Goal: Complete application form

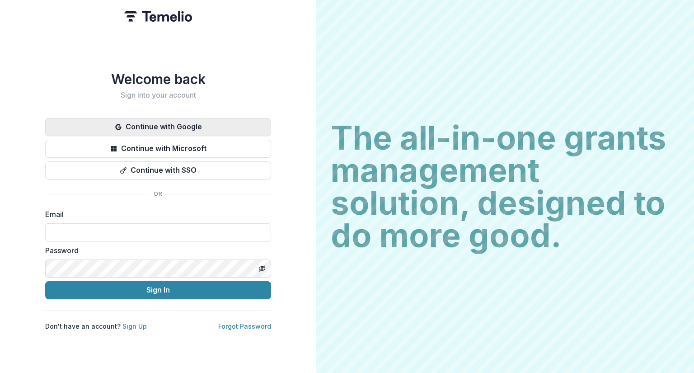
click at [212, 128] on button "Continue with Google" at bounding box center [158, 127] width 226 height 18
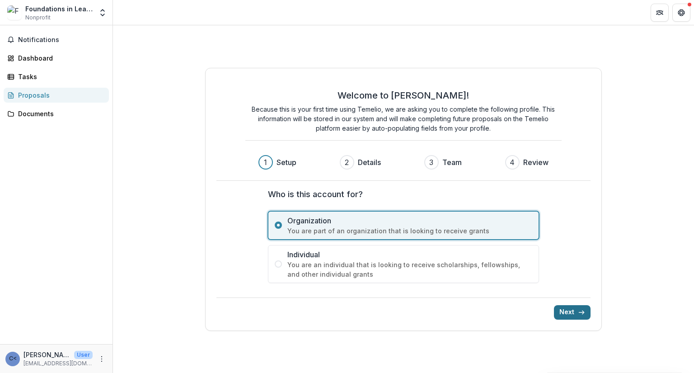
click at [567, 312] on button "Next" at bounding box center [572, 312] width 37 height 14
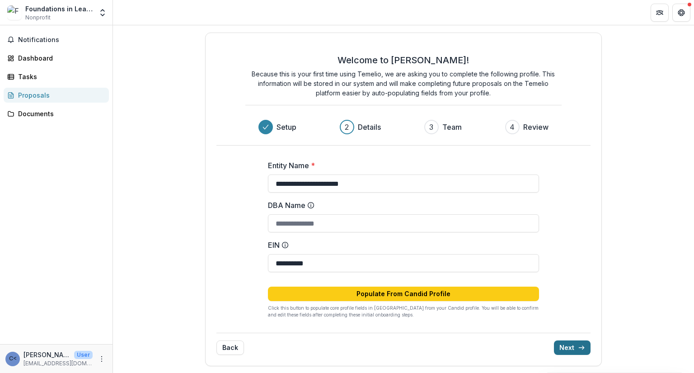
click at [567, 347] on button "Next" at bounding box center [572, 347] width 37 height 14
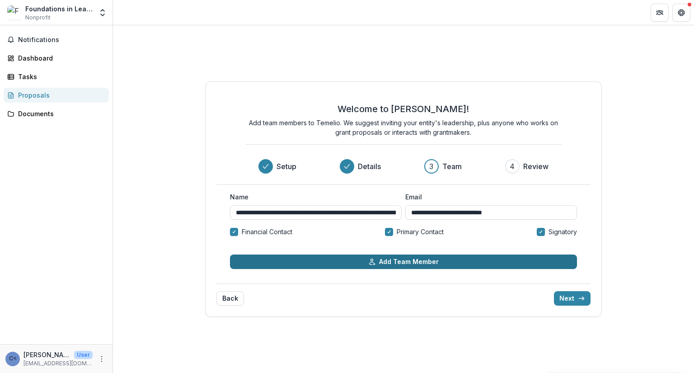
click at [455, 261] on button "Add Team Member" at bounding box center [403, 261] width 347 height 14
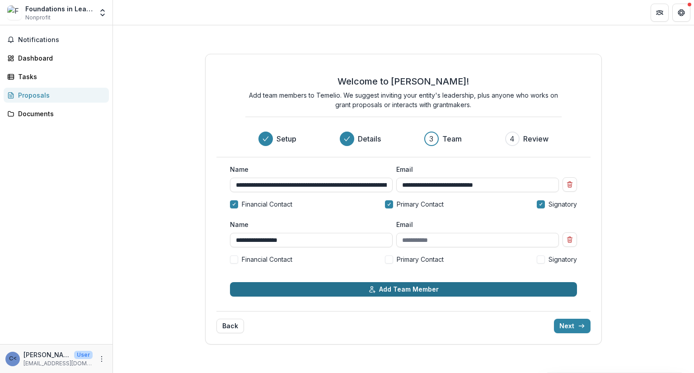
type input "**********"
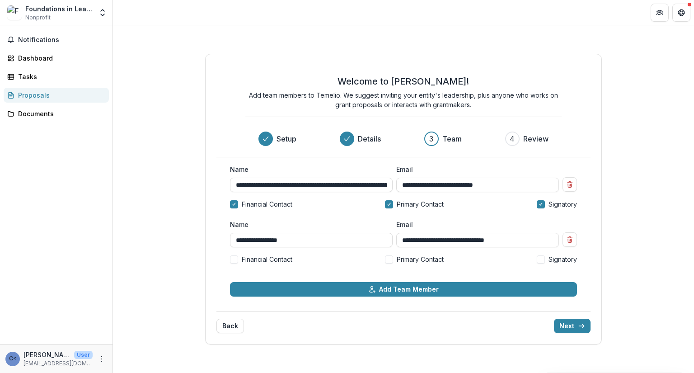
type input "**********"
click at [235, 258] on span at bounding box center [234, 259] width 8 height 8
click at [542, 260] on span at bounding box center [540, 259] width 8 height 8
click at [233, 203] on icon at bounding box center [234, 203] width 4 height 3
click at [575, 330] on button "Next" at bounding box center [572, 325] width 37 height 14
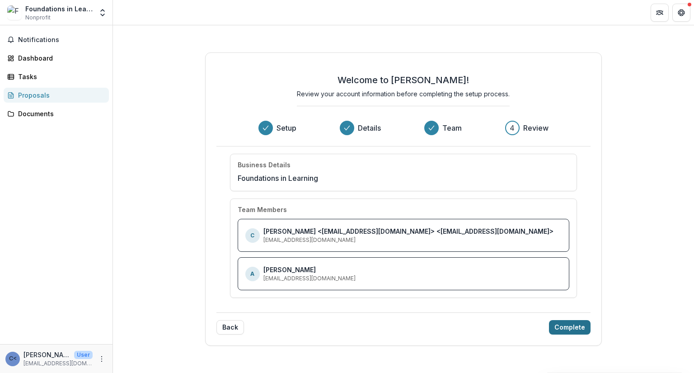
click at [575, 330] on button "Complete" at bounding box center [570, 327] width 42 height 14
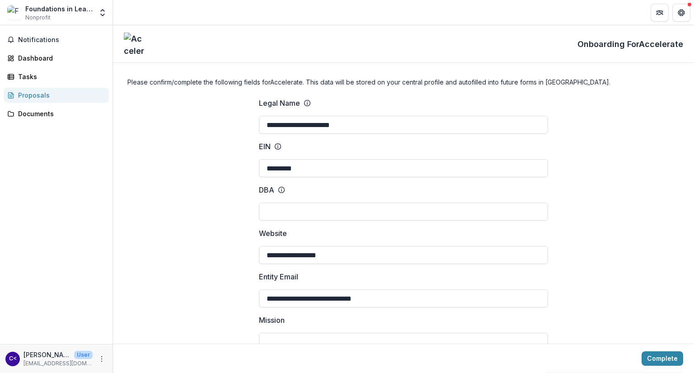
click at [524, 318] on label "Mission" at bounding box center [401, 319] width 284 height 11
click at [524, 332] on input "Mission" at bounding box center [403, 341] width 289 height 18
